Goal: Complete application form

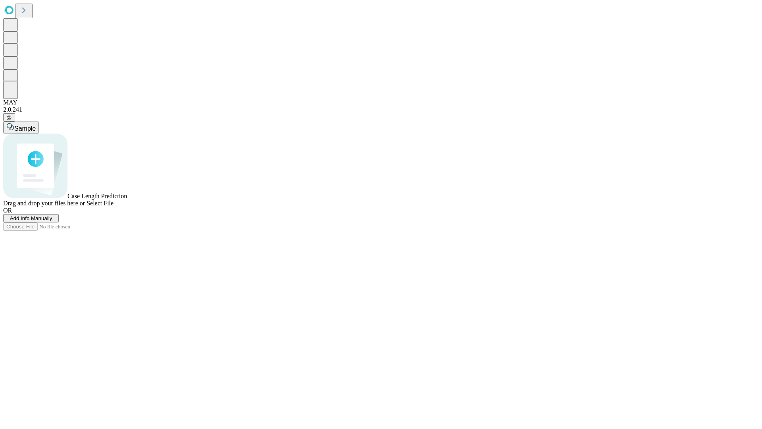
click at [52, 221] on span "Add Info Manually" at bounding box center [31, 218] width 42 height 6
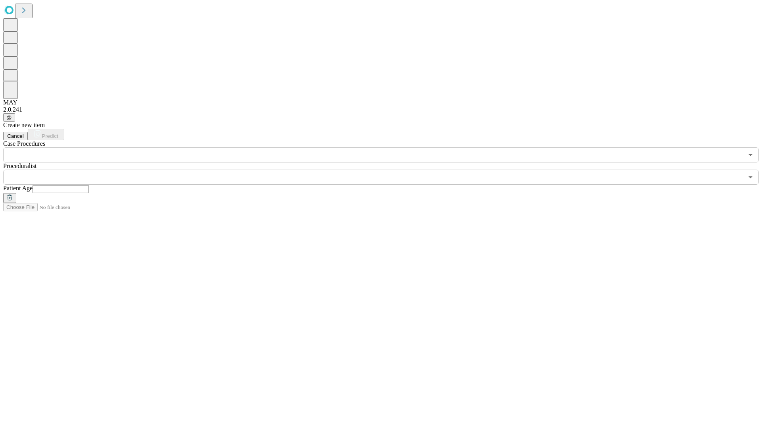
click at [89, 185] on input "text" at bounding box center [61, 189] width 56 height 8
type input "**"
click at [387, 170] on input "text" at bounding box center [373, 177] width 740 height 15
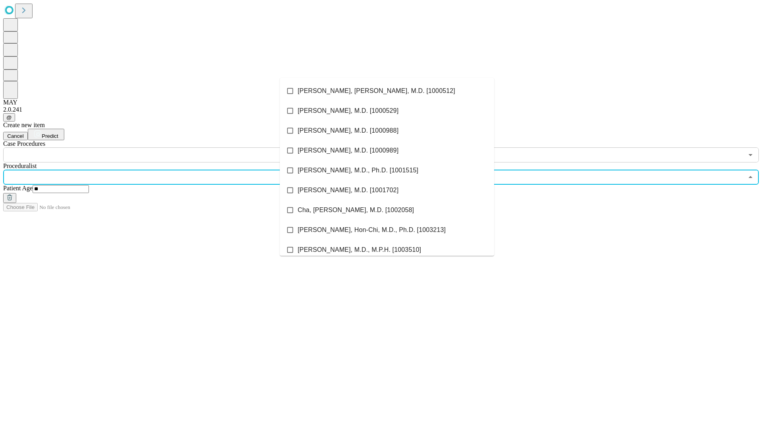
click at [387, 91] on li "[PERSON_NAME], [PERSON_NAME], M.D. [1000512]" at bounding box center [387, 91] width 214 height 20
click at [167, 147] on input "text" at bounding box center [373, 154] width 740 height 15
